Goal: Register for event/course

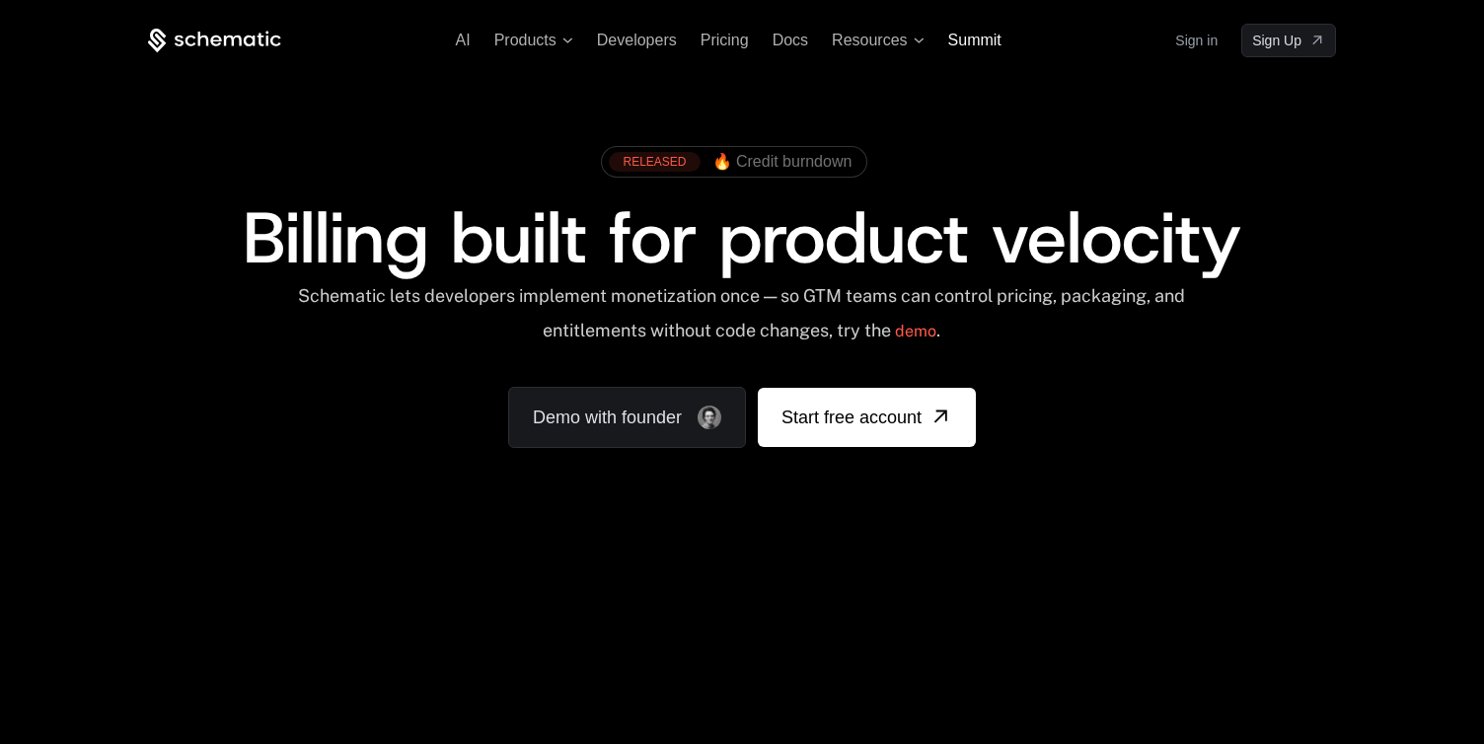
click at [974, 38] on span "Summit" at bounding box center [974, 40] width 53 height 17
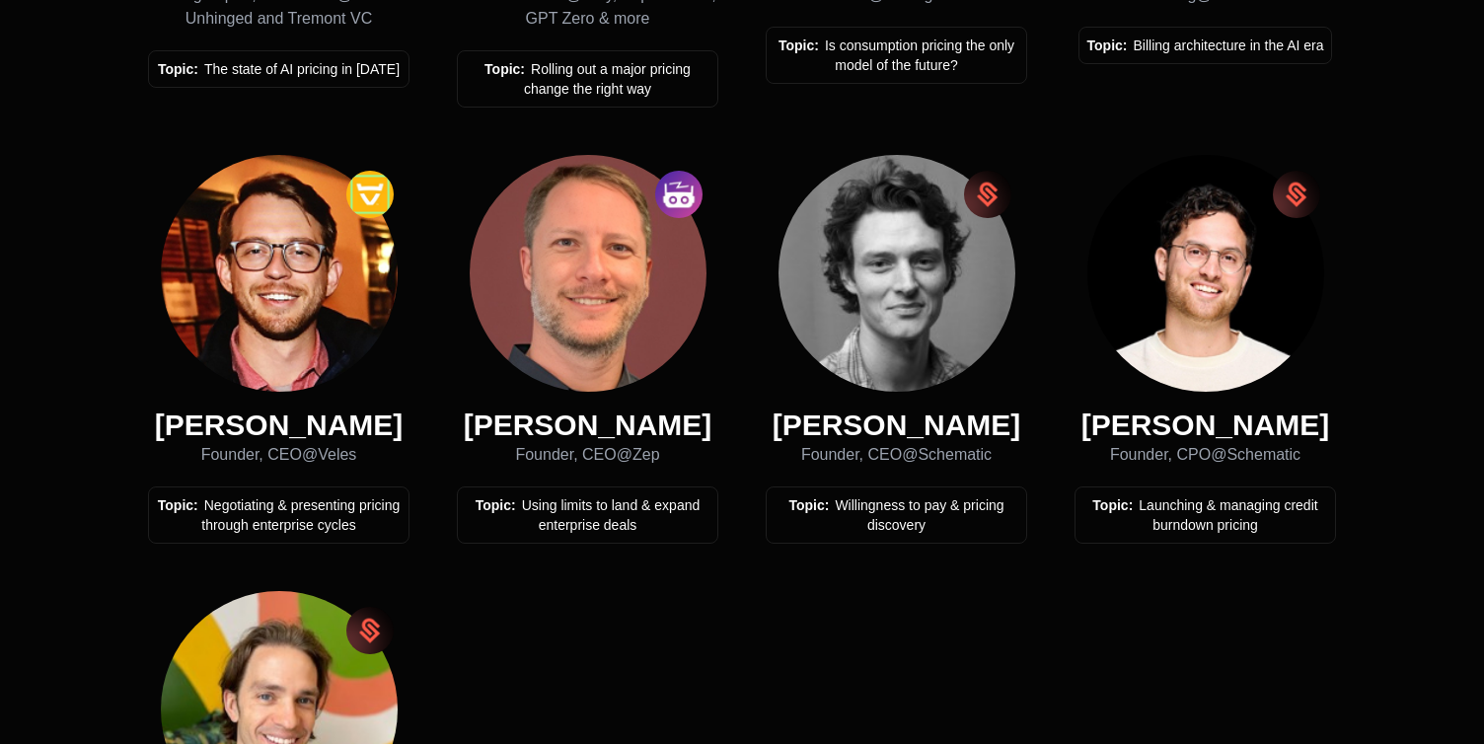
scroll to position [1645, 0]
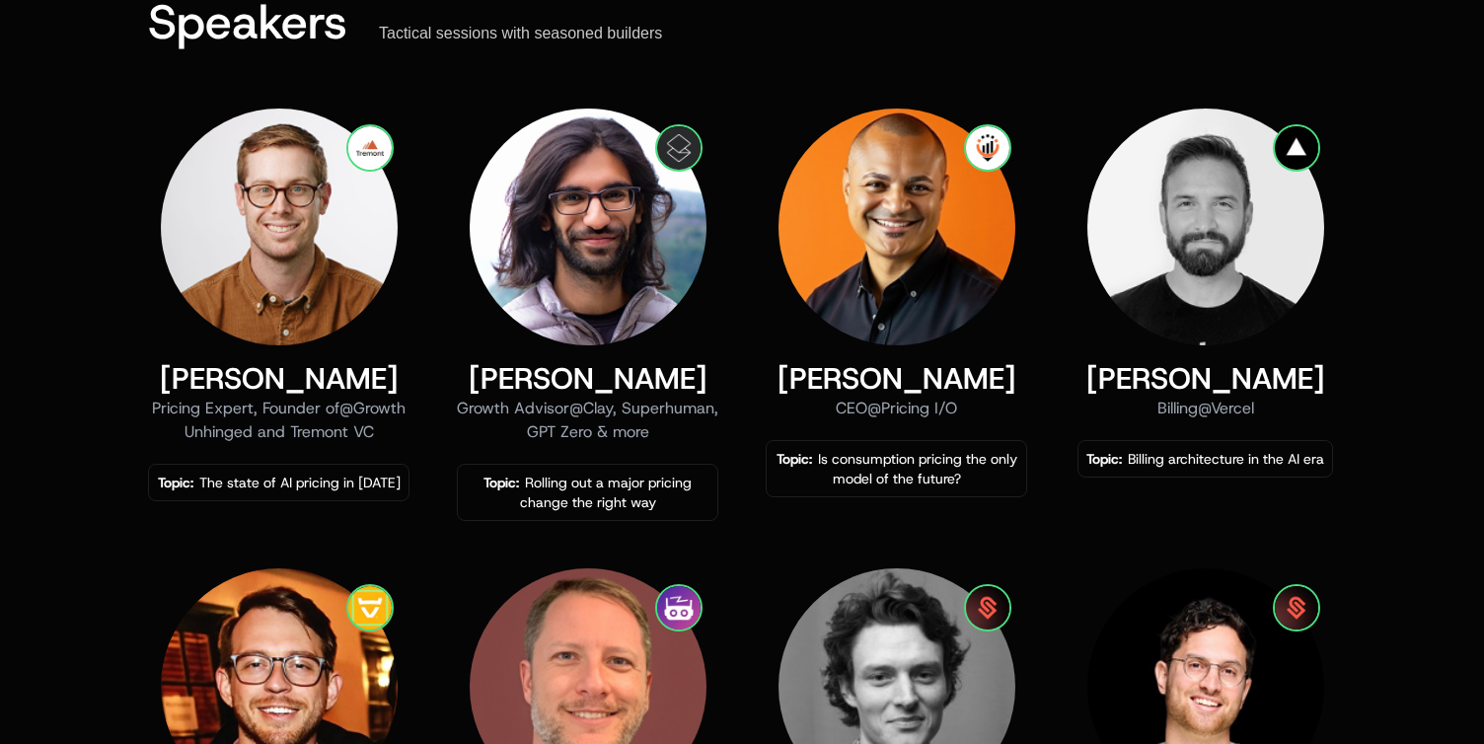
scroll to position [833, 0]
